Goal: Find contact information

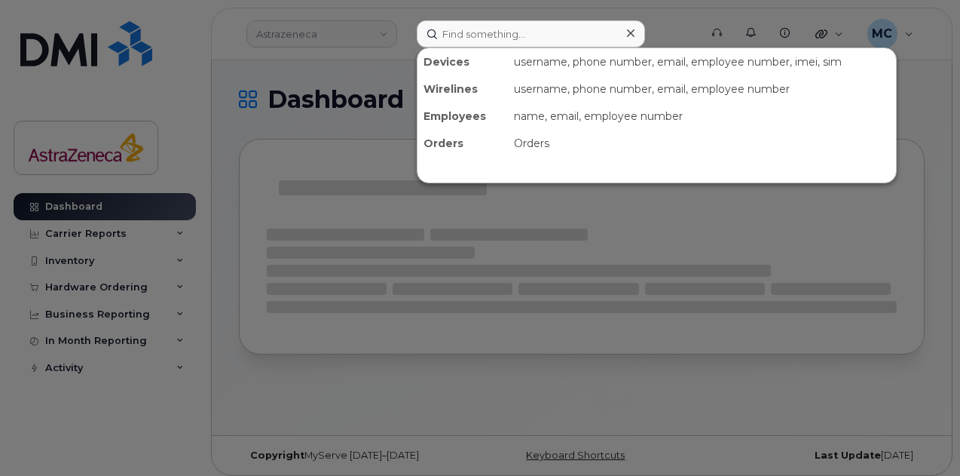
type input "e"
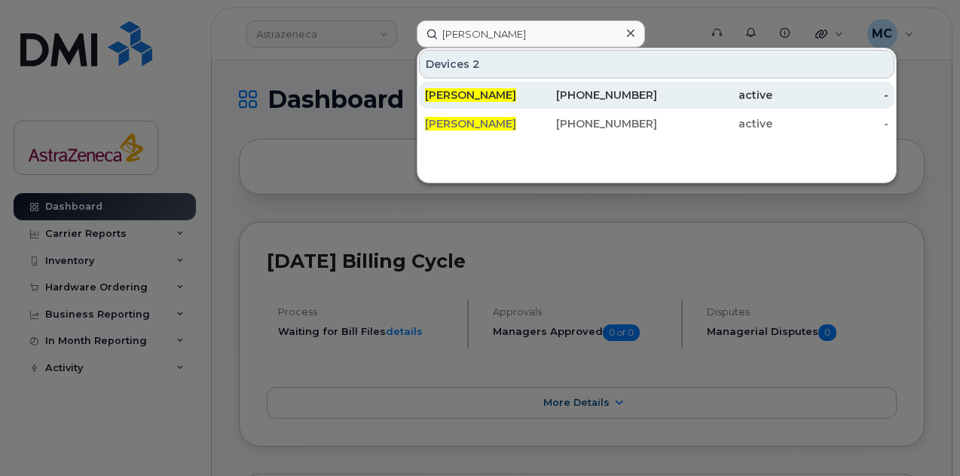
type input "[PERSON_NAME]"
click at [525, 100] on div "[PERSON_NAME]" at bounding box center [483, 94] width 116 height 15
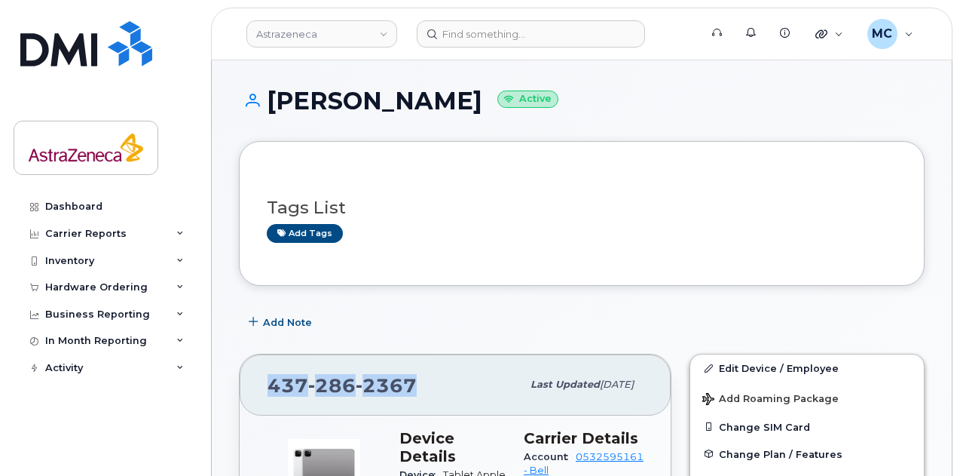
drag, startPoint x: 386, startPoint y: 389, endPoint x: 261, endPoint y: 383, distance: 125.3
click at [261, 383] on div "[PHONE_NUMBER] Last updated [DATE]" at bounding box center [455, 384] width 431 height 60
copy span "[PHONE_NUMBER]"
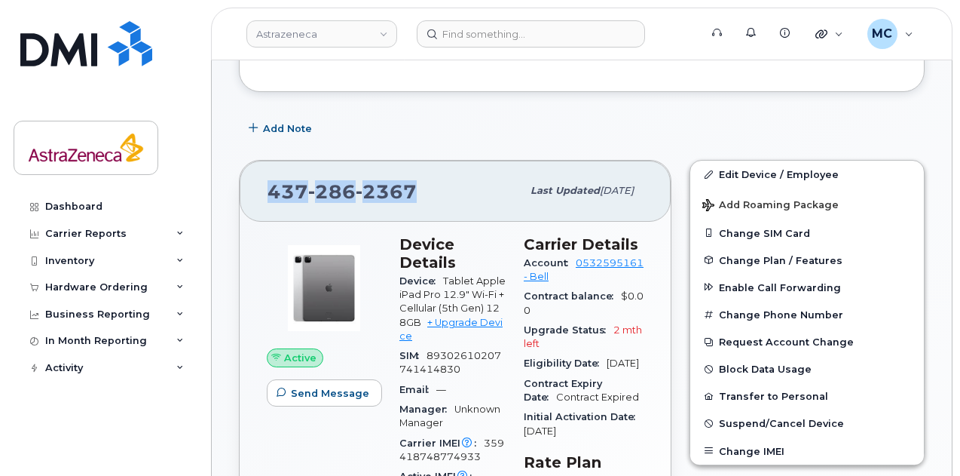
scroll to position [302, 0]
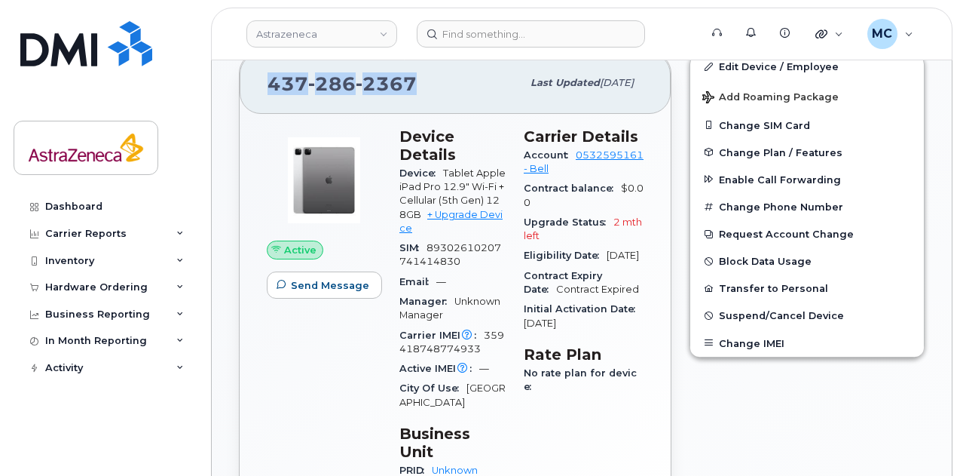
copy span "[PHONE_NUMBER]"
